Goal: Register for event/course

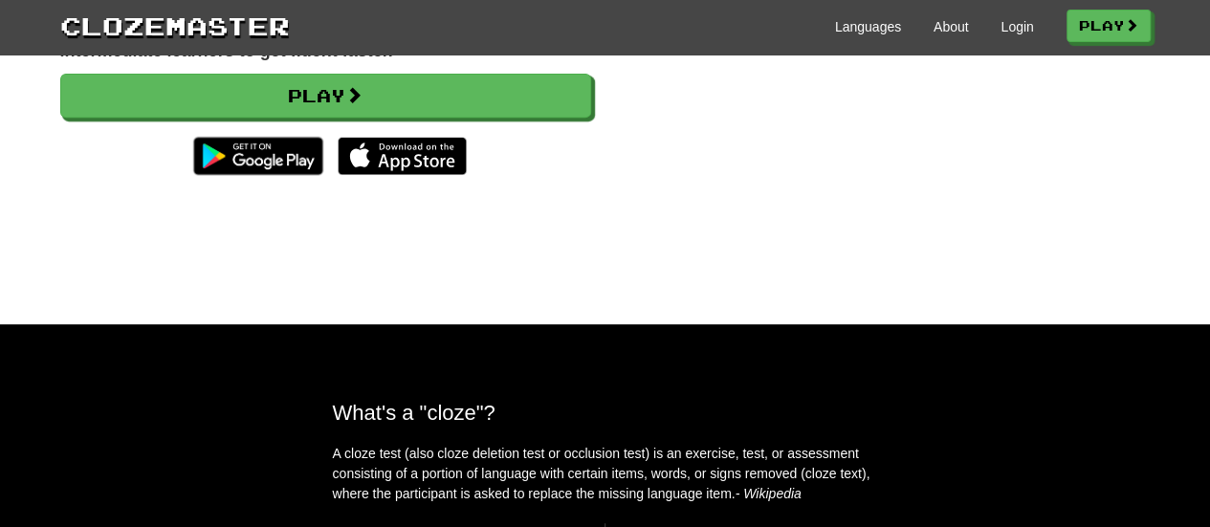
scroll to position [344, 0]
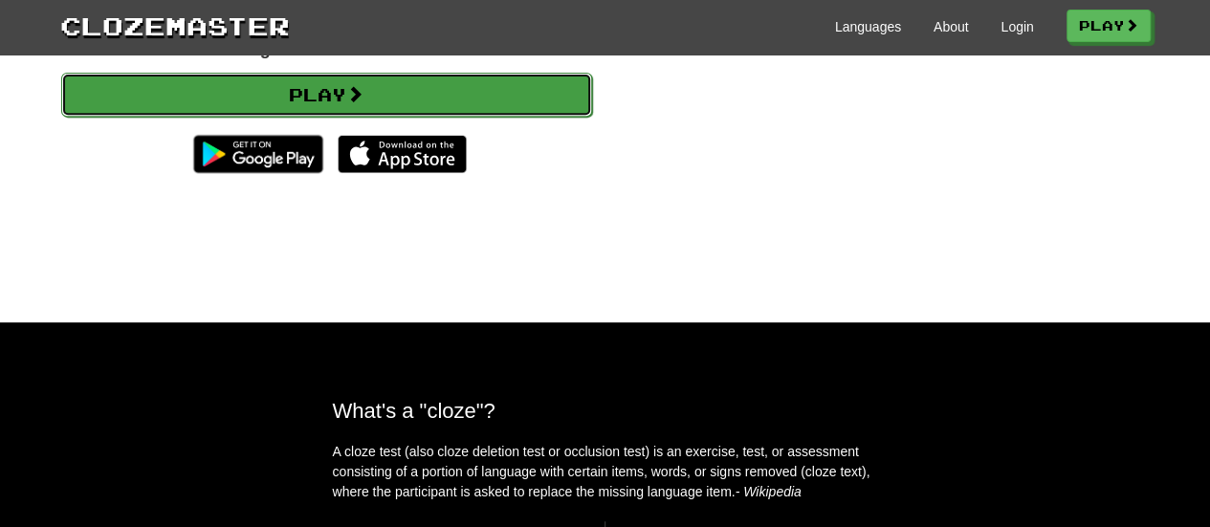
click at [295, 114] on link "Play" at bounding box center [326, 95] width 531 height 44
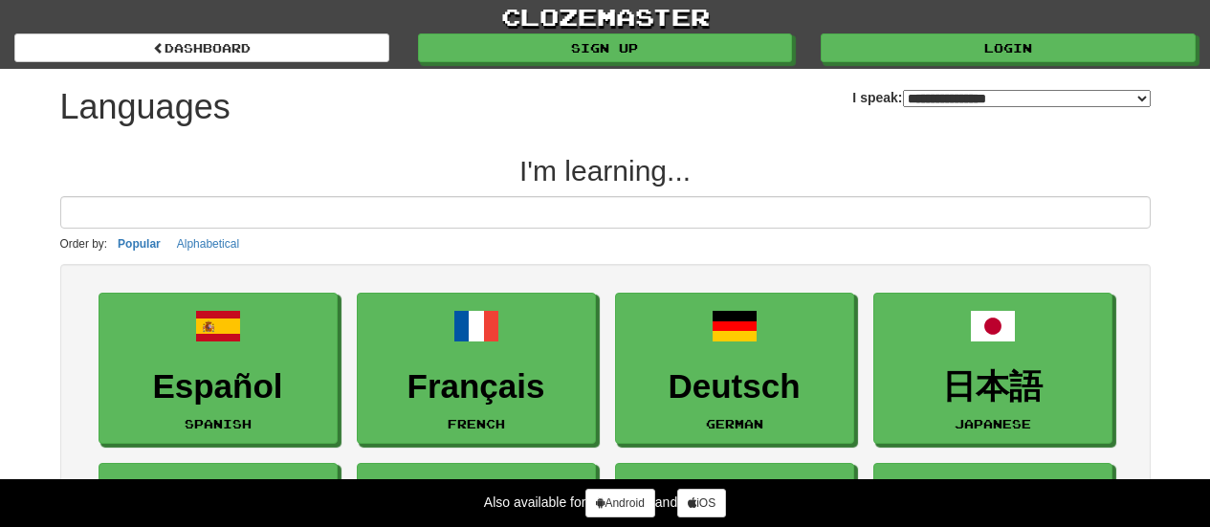
select select "*******"
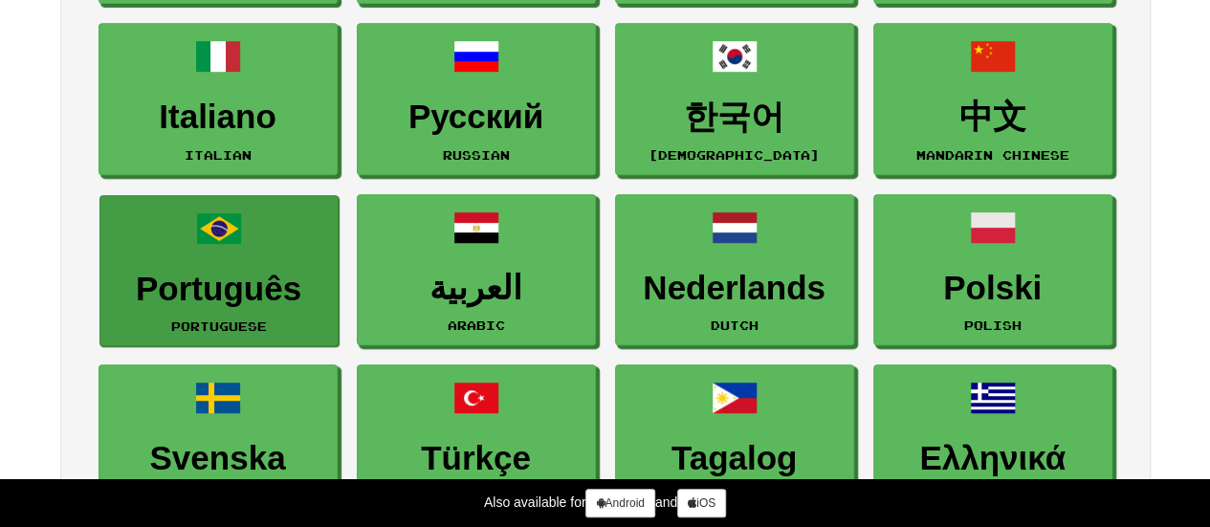
scroll to position [459, 0]
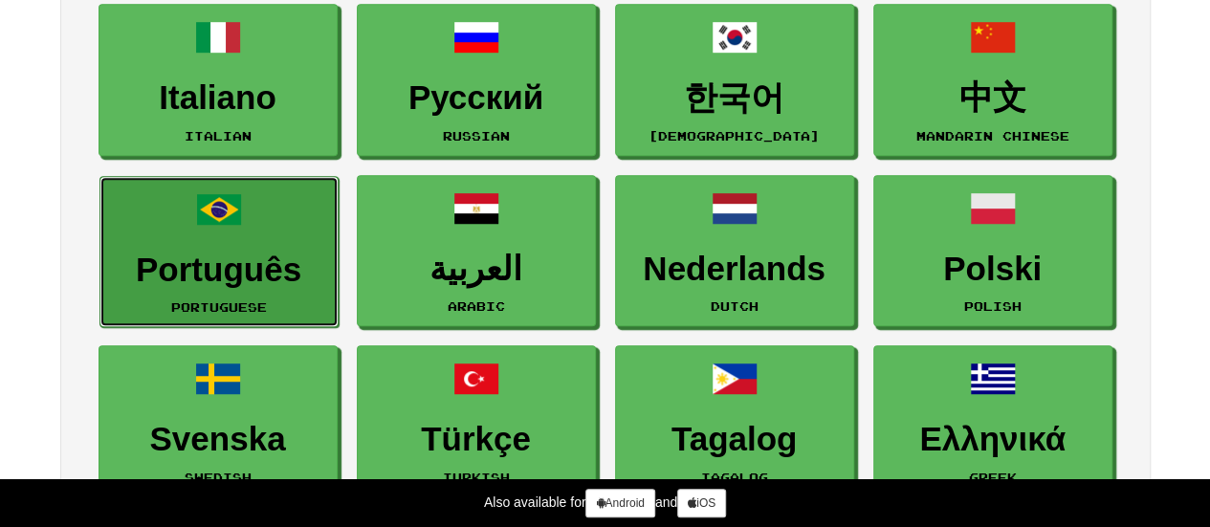
click at [210, 245] on link "Português Portuguese" at bounding box center [219, 252] width 239 height 152
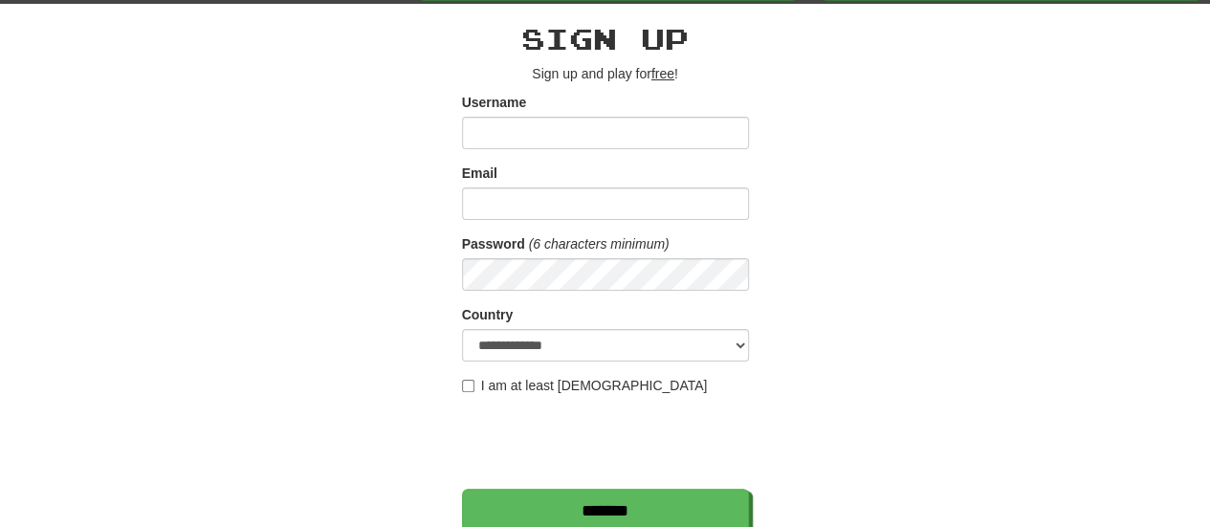
scroll to position [77, 0]
